Goal: Information Seeking & Learning: Understand process/instructions

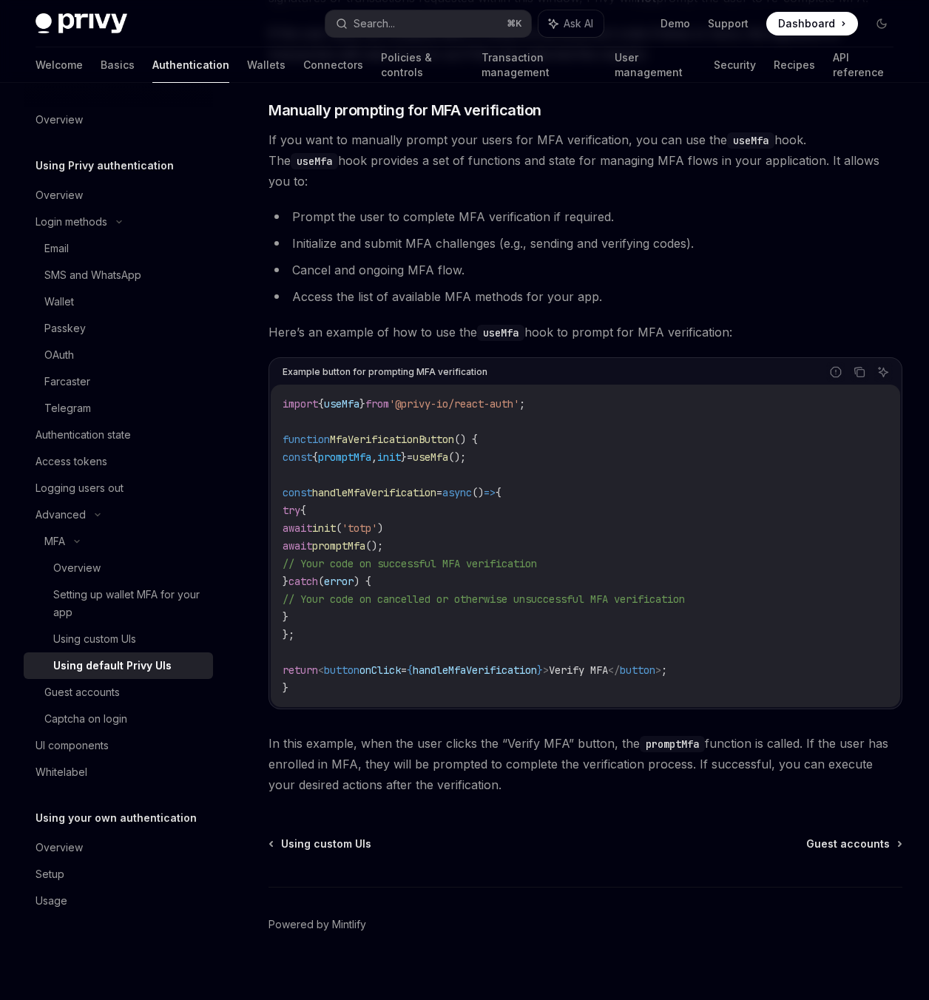
scroll to position [2590, 0]
click at [687, 322] on span "Here’s an example of how to use the useMfa hook to prompt for MFA verification:" at bounding box center [585, 332] width 634 height 21
click at [407, 397] on span "'@privy-io/react-auth'" at bounding box center [454, 403] width 130 height 13
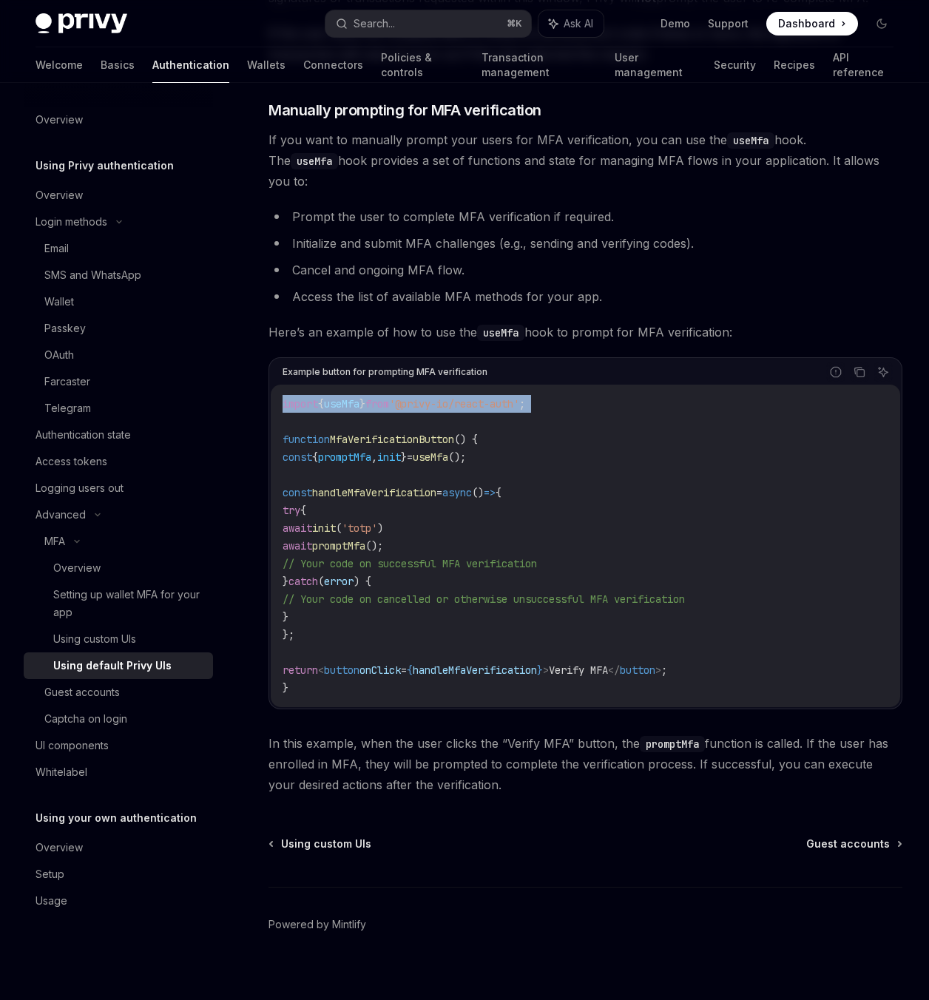
click at [407, 397] on span "'@privy-io/react-auth'" at bounding box center [454, 403] width 130 height 13
copy code "import { useMfa } from '@privy-io/react-auth' ;"
drag, startPoint x: 296, startPoint y: 443, endPoint x: 517, endPoint y: 444, distance: 221.2
click at [517, 445] on code "import { useMfa } from '@privy-io/react-auth' ; function MfaVerificationButton …" at bounding box center [586, 546] width 606 height 302
copy span "const { promptMfa , init } = useMfa ();"
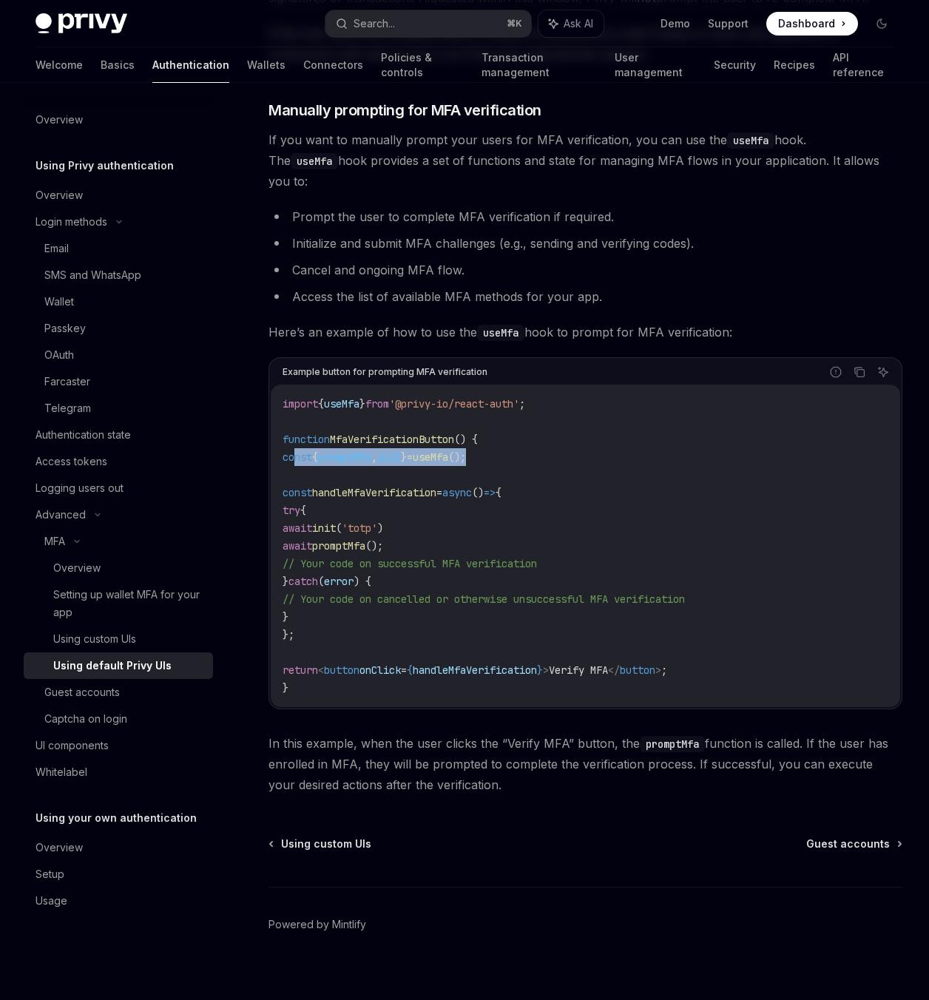
drag, startPoint x: 317, startPoint y: 513, endPoint x: 448, endPoint y: 524, distance: 131.3
click at [438, 529] on code "import { useMfa } from '@privy-io/react-auth' ; function MfaVerificationButton …" at bounding box center [586, 546] width 606 height 302
copy code "await init ( 'totp' ) await promptMfa ();"
type textarea "*"
